Goal: Check status: Check status

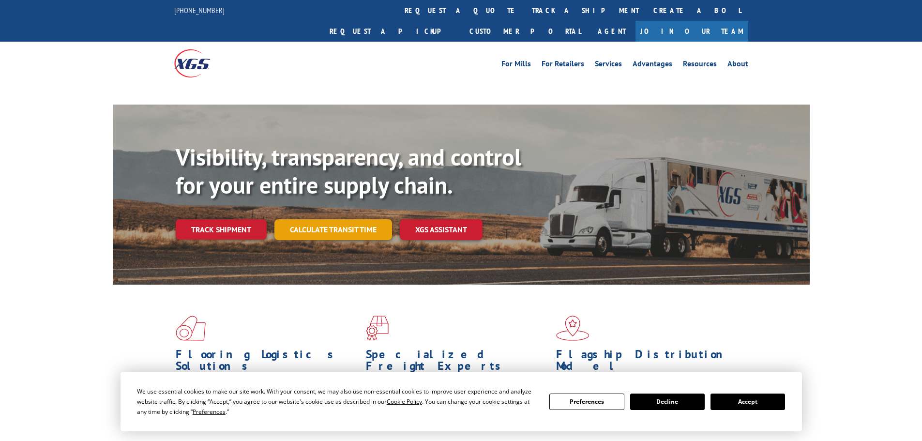
click at [301, 219] on link "Calculate transit time" at bounding box center [334, 229] width 118 height 21
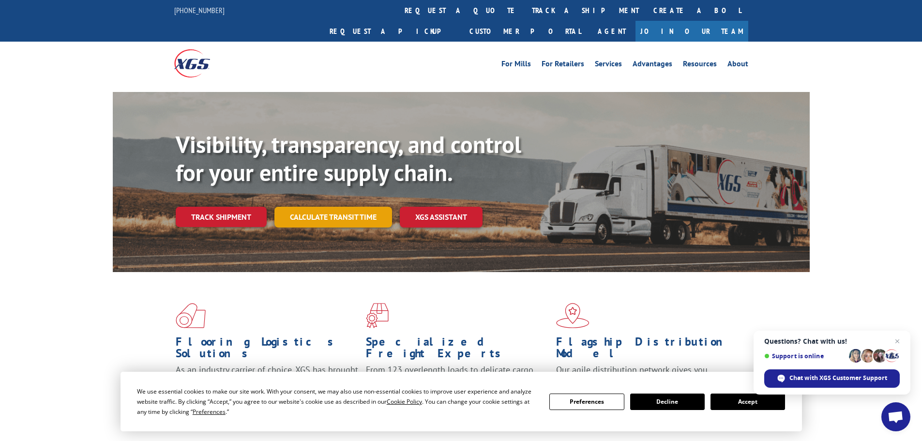
click at [322, 207] on link "Calculate transit time" at bounding box center [334, 217] width 118 height 21
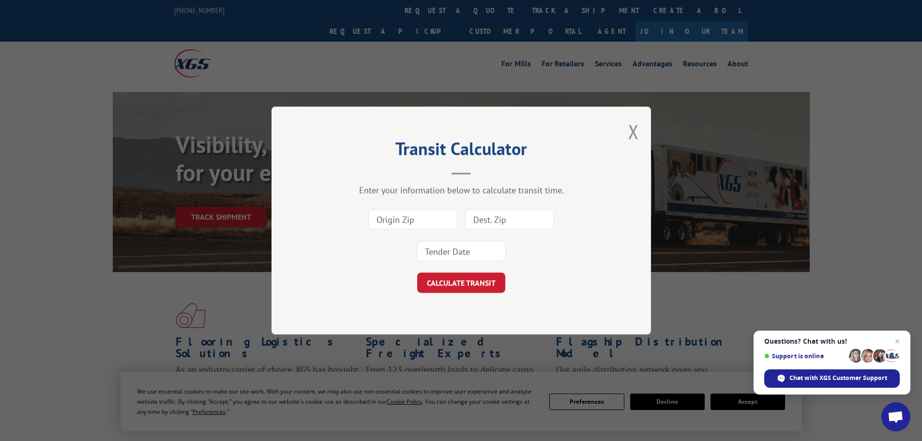
click at [436, 220] on input at bounding box center [412, 219] width 89 height 20
type input "30701"
click at [517, 223] on input at bounding box center [509, 219] width 89 height 20
type input "80919"
click at [466, 249] on input at bounding box center [461, 251] width 89 height 20
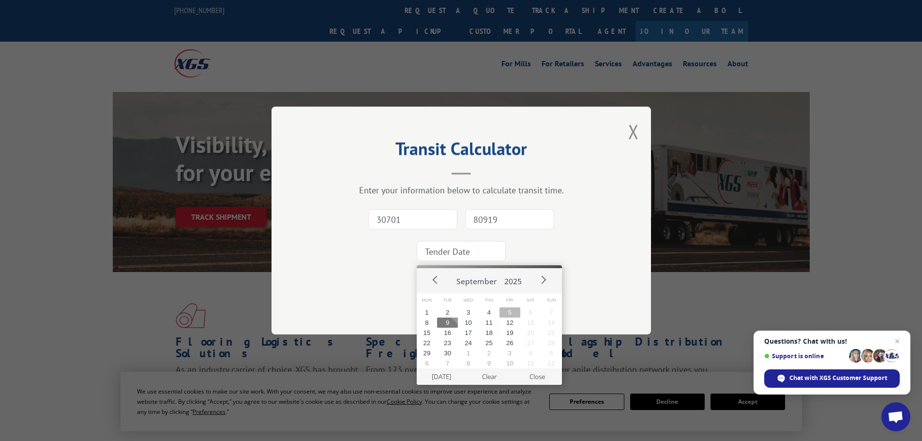
click at [509, 310] on button "5" at bounding box center [510, 312] width 21 height 10
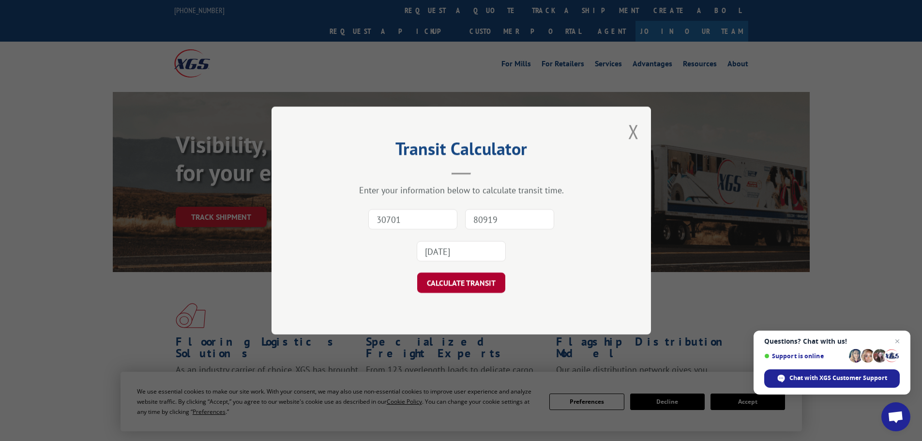
click at [469, 283] on button "CALCULATE TRANSIT" at bounding box center [461, 283] width 88 height 20
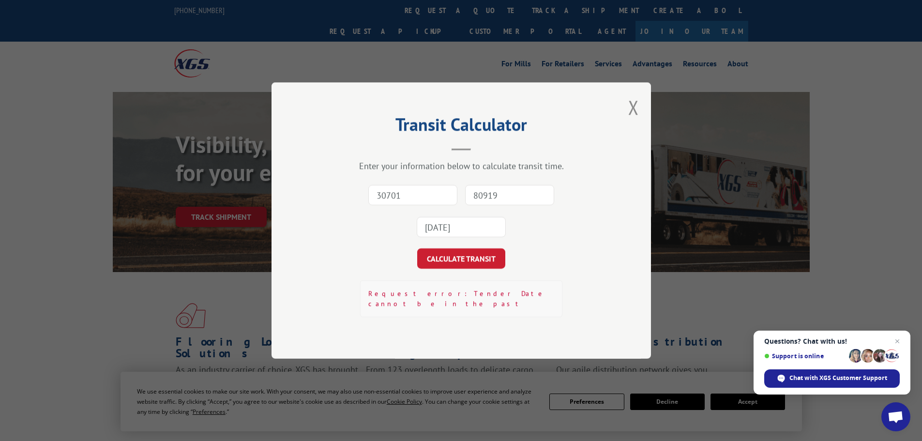
click at [478, 231] on input "[DATE]" at bounding box center [461, 227] width 89 height 20
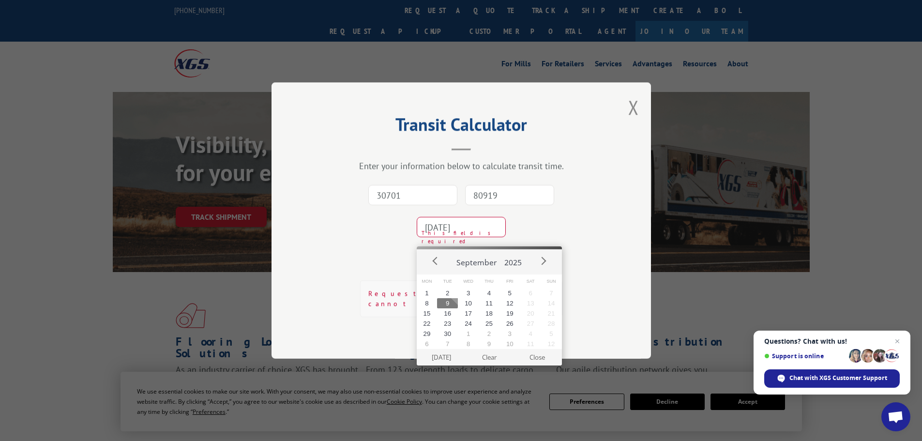
click at [446, 303] on button "9" at bounding box center [447, 303] width 21 height 10
type input "[DATE]"
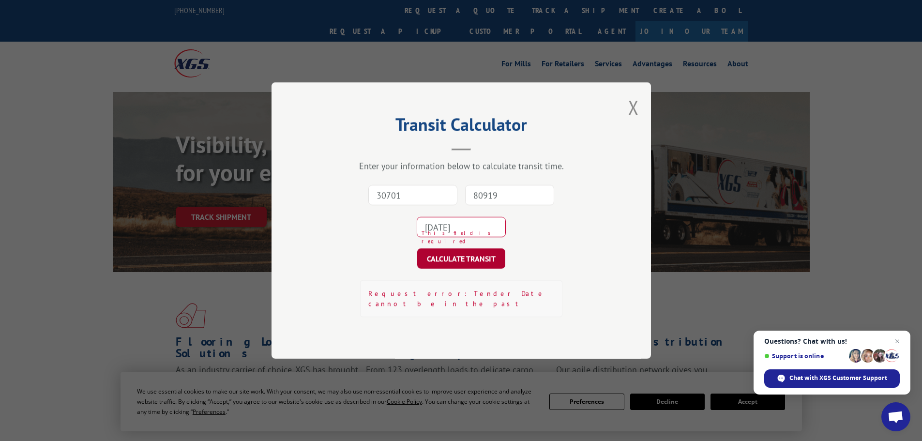
click at [462, 263] on button "CALCULATE TRANSIT" at bounding box center [461, 258] width 88 height 20
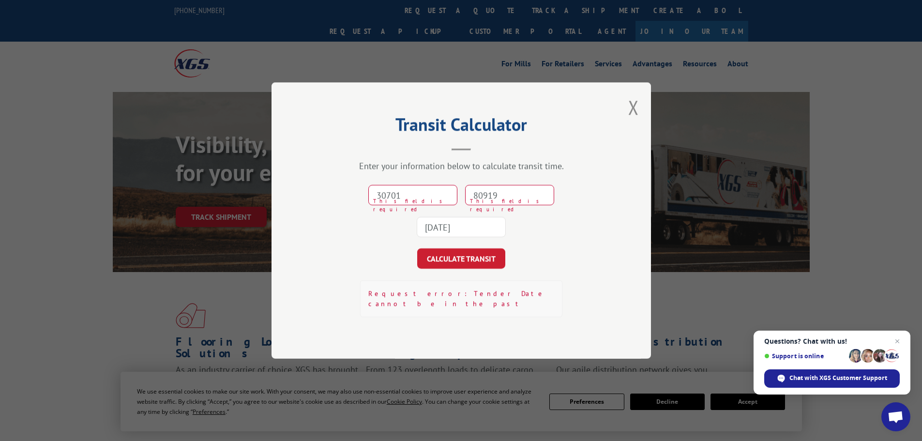
click at [398, 196] on input "30701" at bounding box center [412, 195] width 89 height 20
type input "30701"
click at [492, 196] on input "80919" at bounding box center [509, 195] width 89 height 20
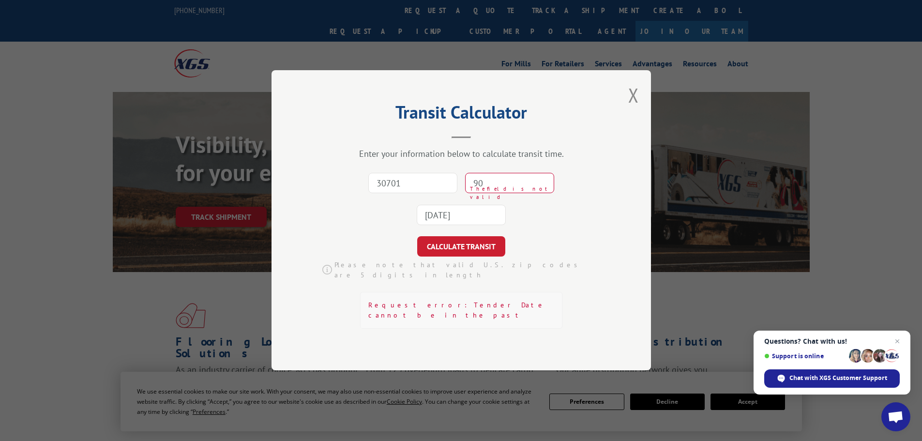
type input "9"
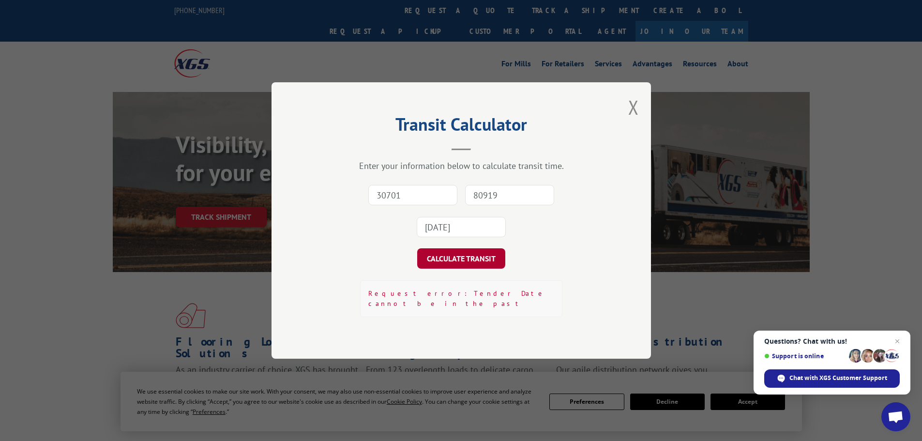
type input "80919"
click at [477, 259] on button "CALCULATE TRANSIT" at bounding box center [461, 258] width 88 height 20
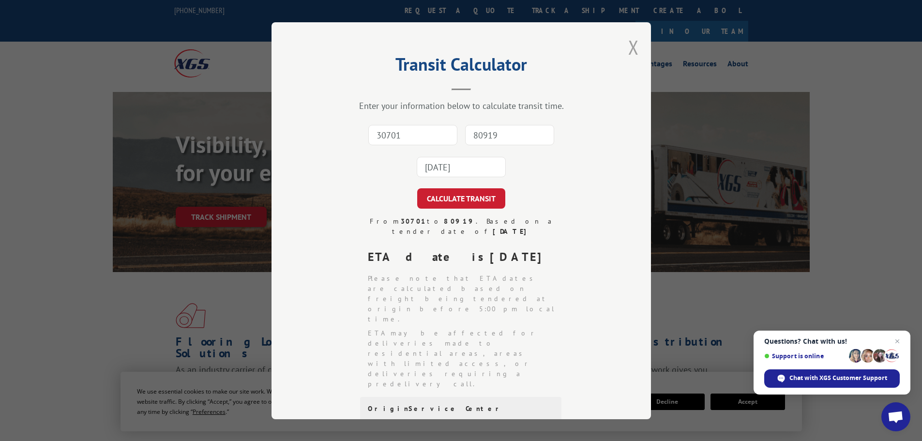
click at [631, 44] on button "Close modal" at bounding box center [633, 47] width 11 height 26
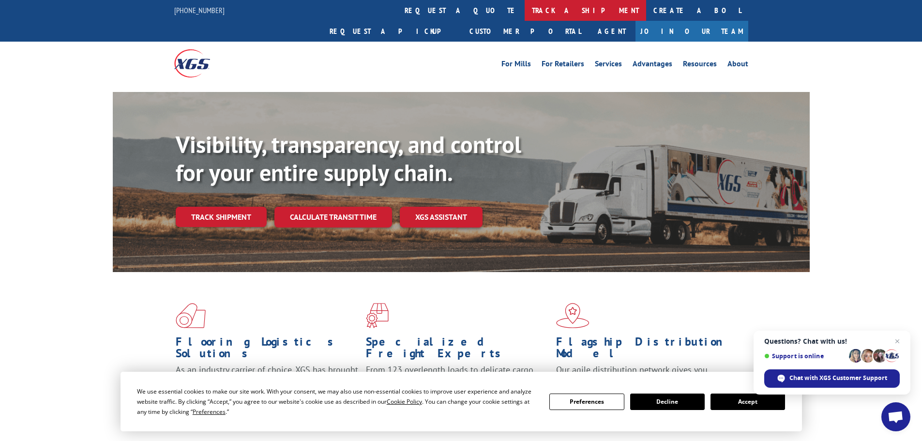
click at [525, 7] on link "track a shipment" at bounding box center [586, 10] width 122 height 21
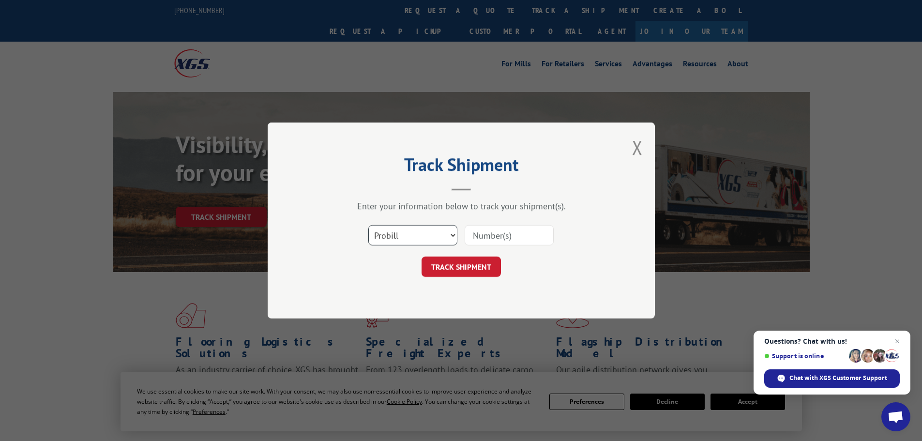
click at [434, 237] on select "Select category... Probill BOL PO" at bounding box center [412, 235] width 89 height 20
select select "po"
click at [368, 225] on select "Select category... Probill BOL PO" at bounding box center [412, 235] width 89 height 20
click at [488, 236] on input at bounding box center [509, 235] width 89 height 20
type input "38549270"
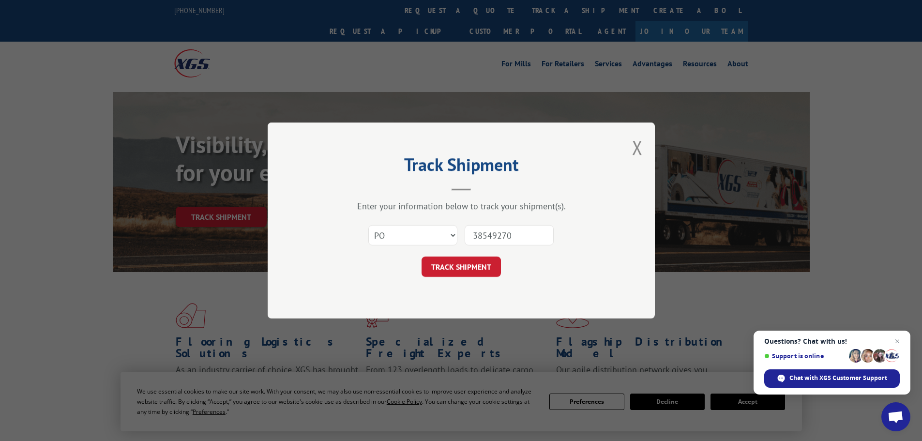
click at [422, 257] on button "TRACK SHIPMENT" at bounding box center [461, 267] width 79 height 20
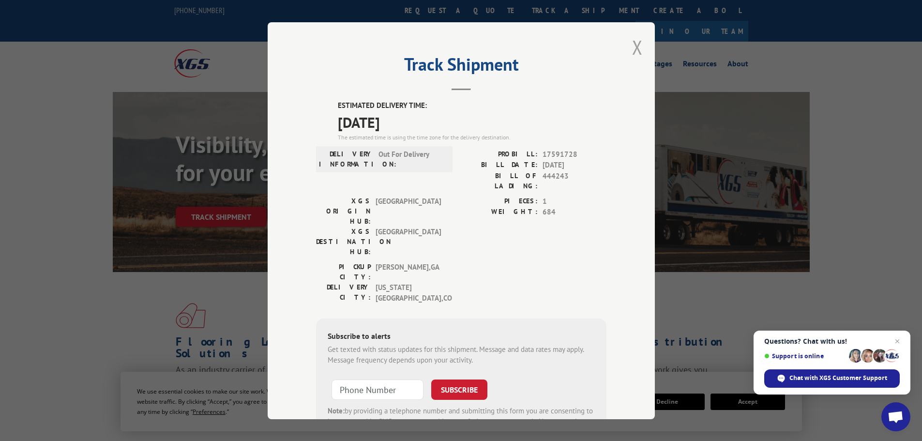
click at [632, 44] on button "Close modal" at bounding box center [637, 47] width 11 height 26
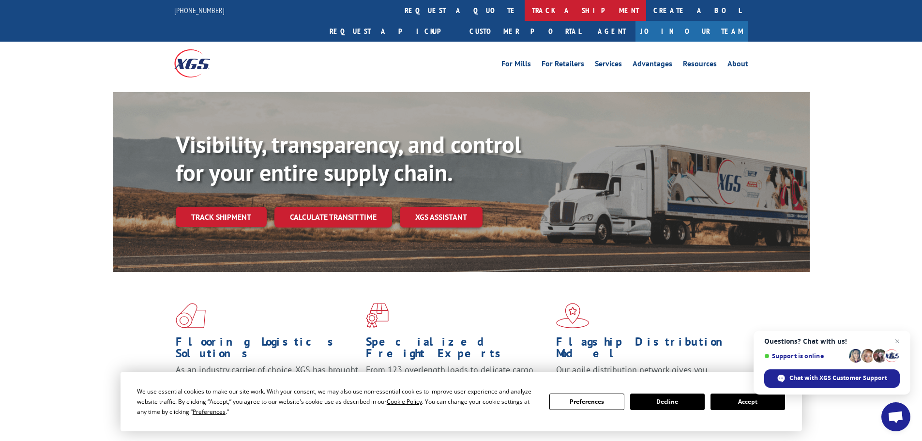
click at [525, 11] on link "track a shipment" at bounding box center [586, 10] width 122 height 21
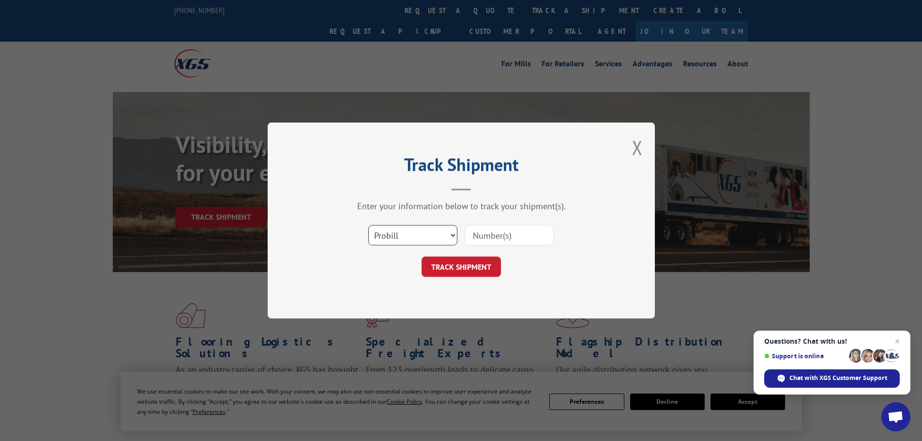
click at [406, 230] on select "Select category... Probill BOL PO" at bounding box center [412, 235] width 89 height 20
select select "po"
click at [368, 225] on select "Select category... Probill BOL PO" at bounding box center [412, 235] width 89 height 20
click at [485, 239] on input at bounding box center [509, 235] width 89 height 20
type input "38549372"
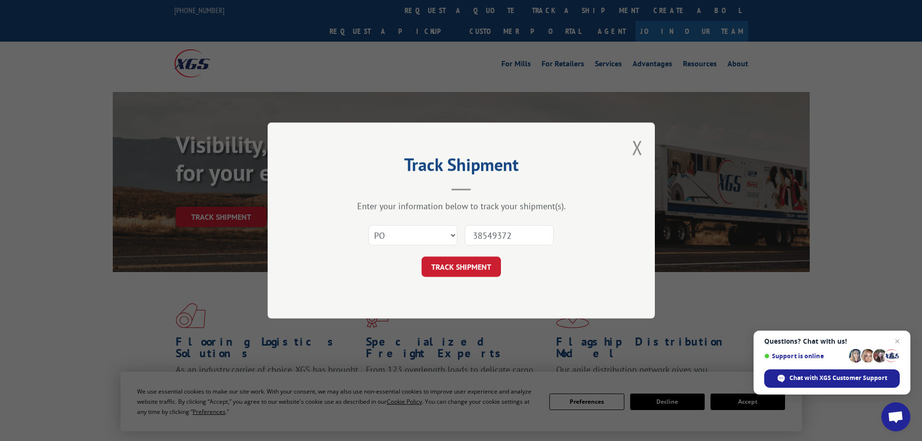
click at [422, 257] on button "TRACK SHIPMENT" at bounding box center [461, 267] width 79 height 20
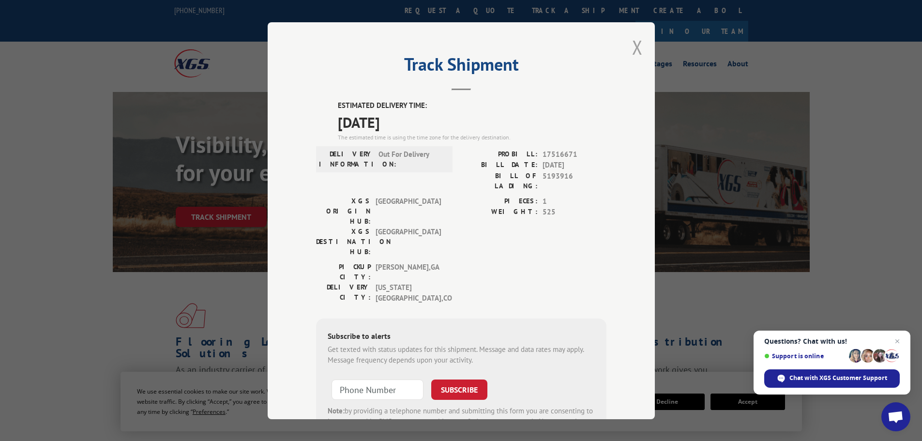
click at [632, 42] on button "Close modal" at bounding box center [637, 47] width 11 height 26
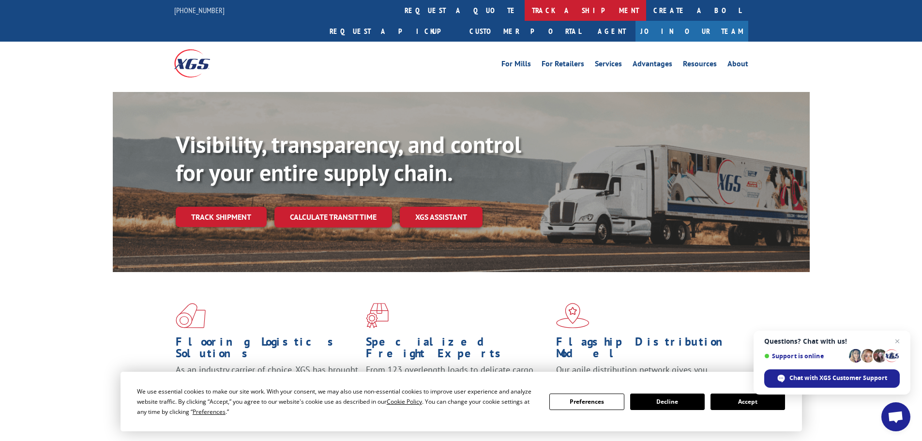
click at [525, 10] on link "track a shipment" at bounding box center [586, 10] width 122 height 21
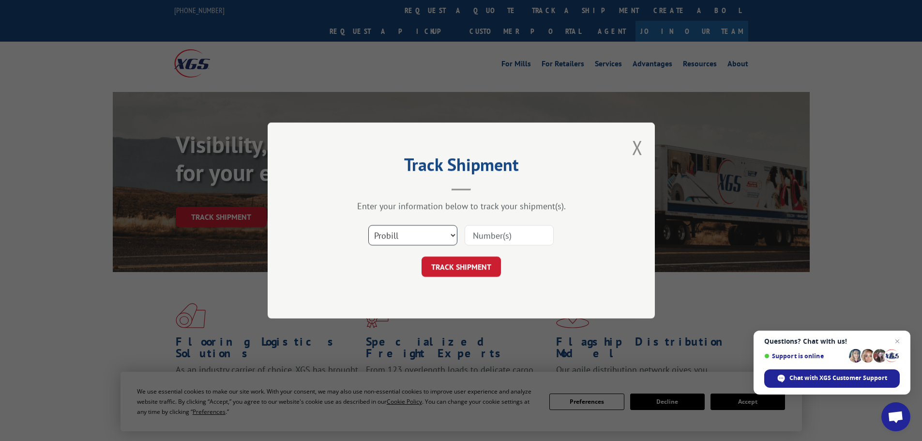
click at [400, 237] on select "Select category... Probill BOL PO" at bounding box center [412, 235] width 89 height 20
select select "po"
click at [368, 225] on select "Select category... Probill BOL PO" at bounding box center [412, 235] width 89 height 20
click at [492, 235] on input at bounding box center [509, 235] width 89 height 20
type input "38549526"
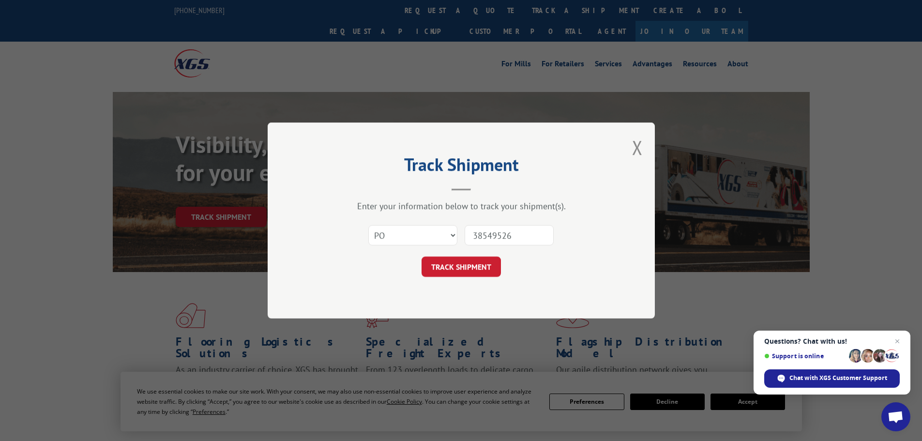
click at [422, 257] on button "TRACK SHIPMENT" at bounding box center [461, 267] width 79 height 20
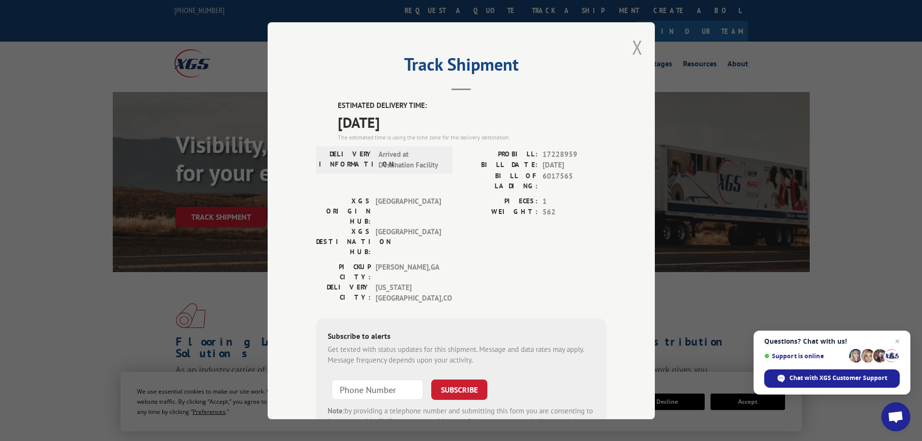
click at [635, 45] on button "Close modal" at bounding box center [637, 47] width 11 height 26
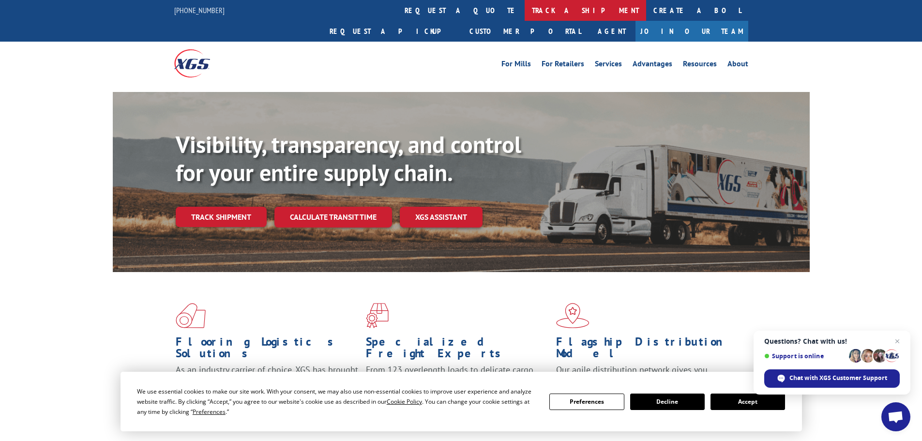
click at [525, 11] on link "track a shipment" at bounding box center [586, 10] width 122 height 21
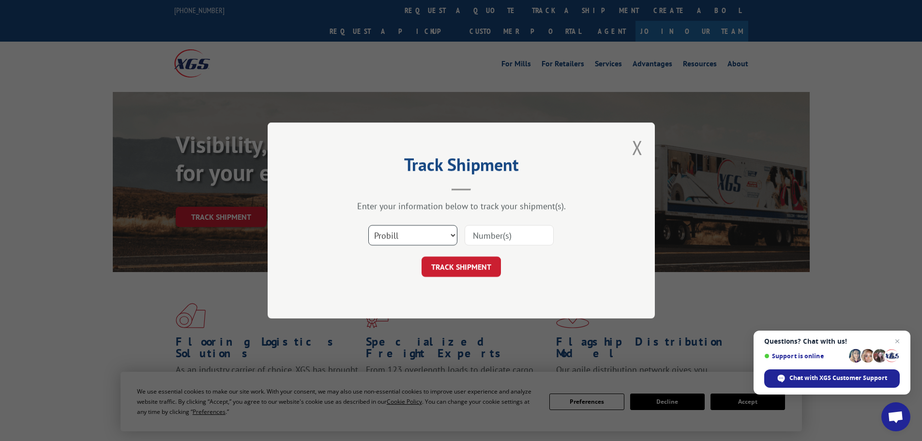
click at [422, 234] on select "Select category... Probill BOL PO" at bounding box center [412, 235] width 89 height 20
select select "po"
click at [368, 225] on select "Select category... Probill BOL PO" at bounding box center [412, 235] width 89 height 20
click at [501, 236] on input at bounding box center [509, 235] width 89 height 20
type input "38549443"
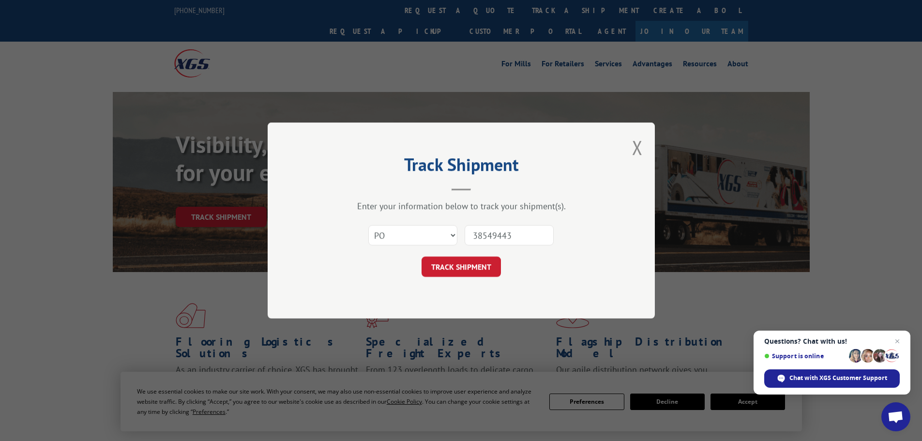
click button "TRACK SHIPMENT" at bounding box center [461, 267] width 79 height 20
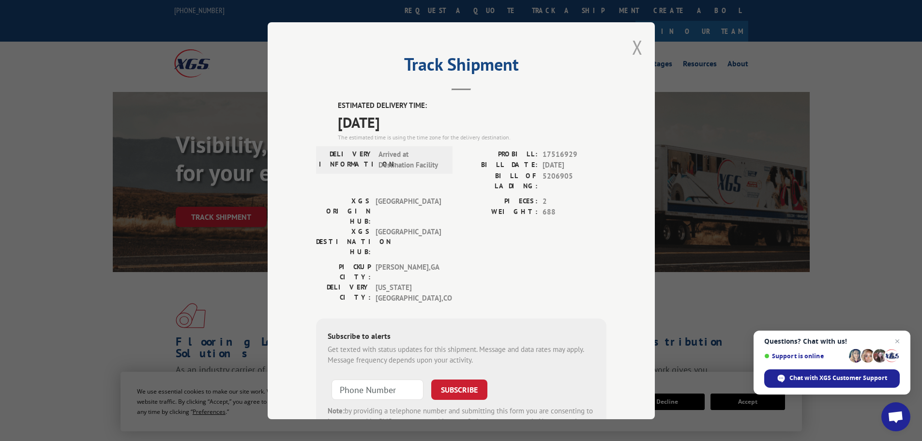
click at [634, 46] on button "Close modal" at bounding box center [637, 47] width 11 height 26
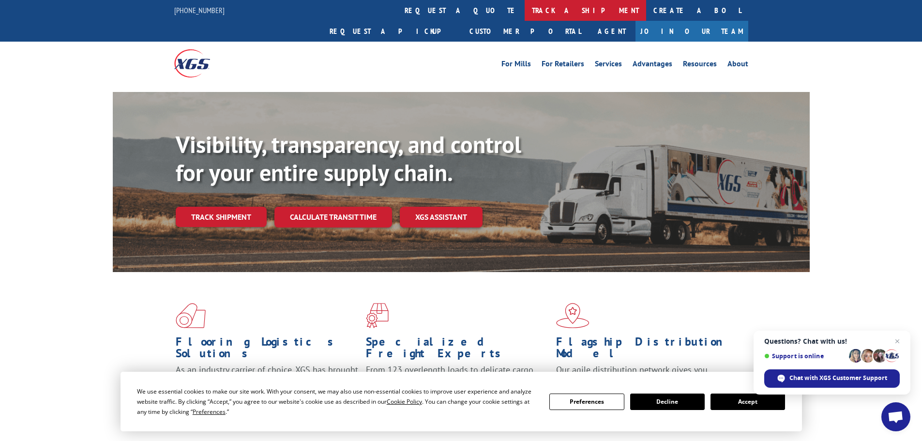
click at [525, 5] on link "track a shipment" at bounding box center [586, 10] width 122 height 21
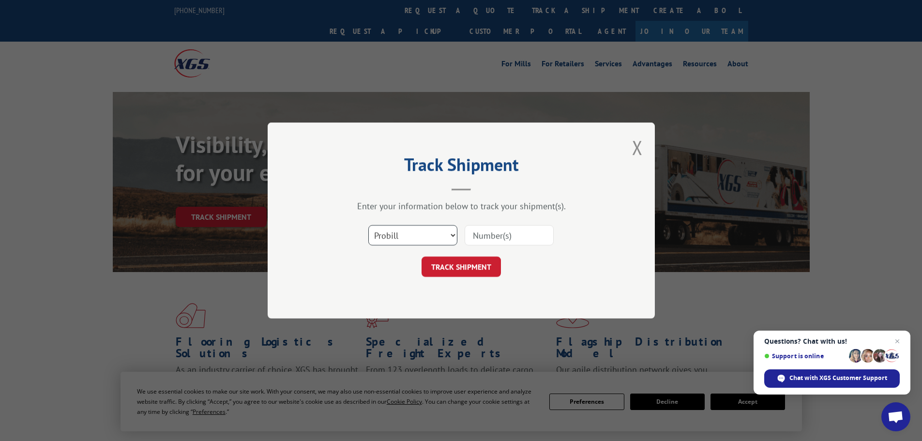
click at [408, 236] on select "Select category... Probill BOL PO" at bounding box center [412, 235] width 89 height 20
select select "po"
click at [368, 225] on select "Select category... Probill BOL PO" at bounding box center [412, 235] width 89 height 20
click at [490, 228] on input at bounding box center [509, 235] width 89 height 20
type input "38549444"
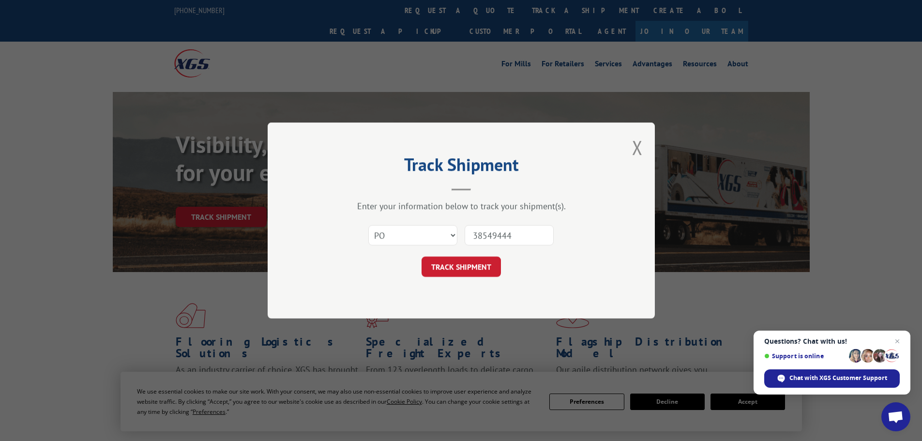
click at [422, 257] on button "TRACK SHIPMENT" at bounding box center [461, 267] width 79 height 20
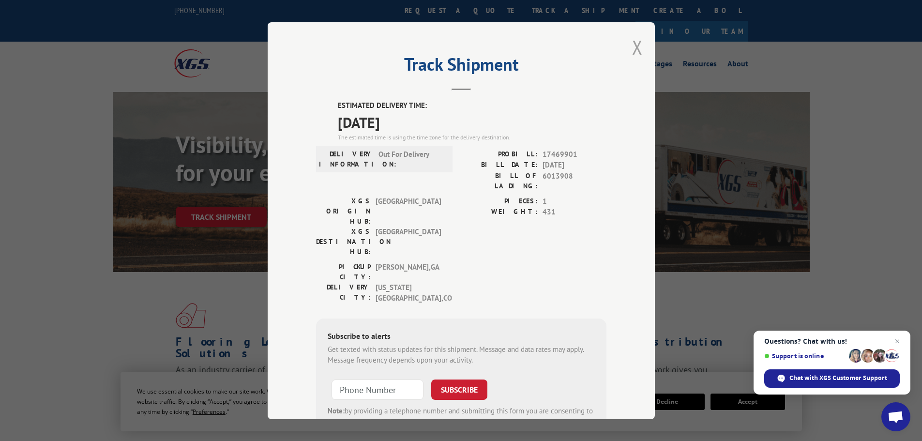
click at [632, 40] on button "Close modal" at bounding box center [637, 47] width 11 height 26
